Goal: Find specific page/section: Find specific page/section

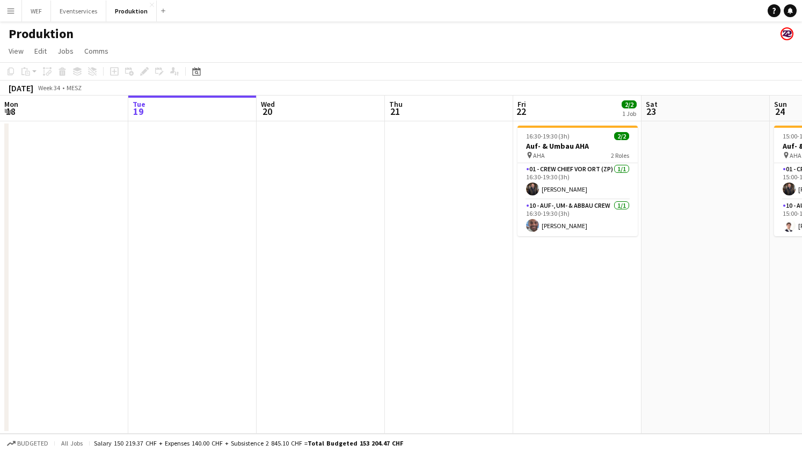
click at [10, 10] on app-icon "Menu" at bounding box center [10, 10] width 9 height 9
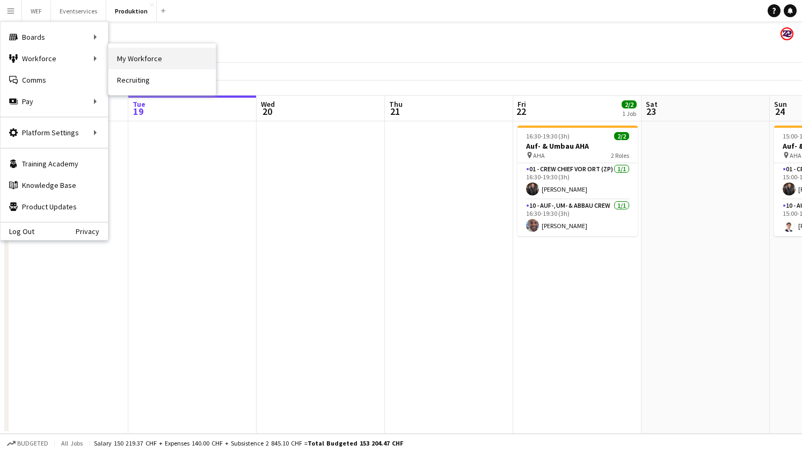
click at [139, 61] on link "My Workforce" at bounding box center [161, 58] width 107 height 21
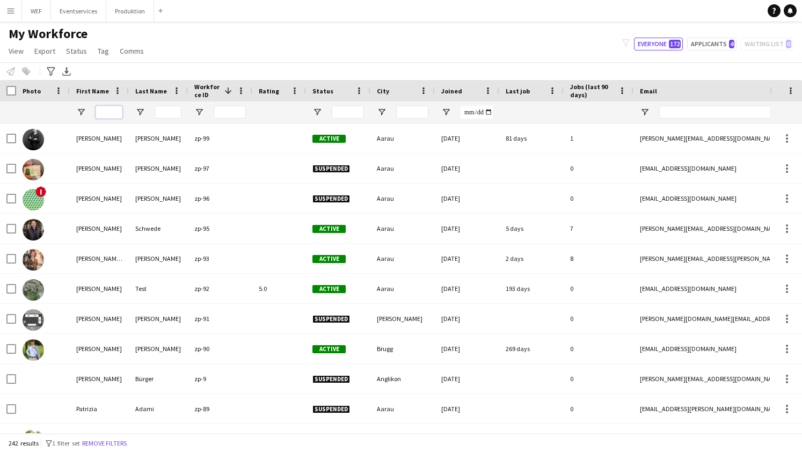
click at [101, 108] on input "First Name Filter Input" at bounding box center [109, 112] width 27 height 13
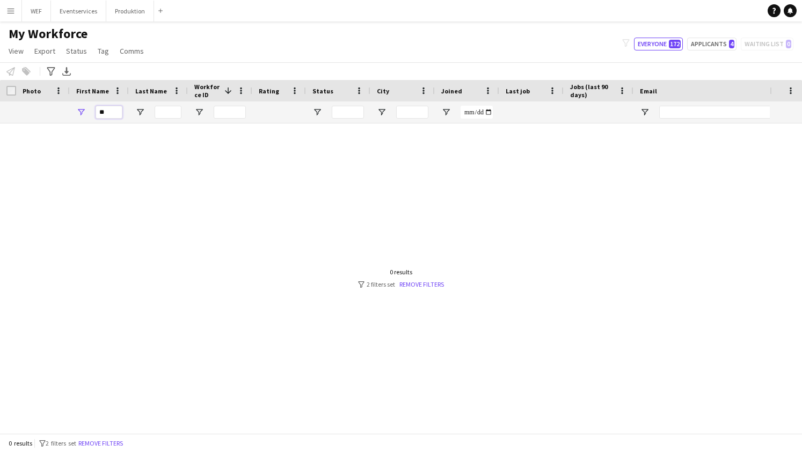
type input "*"
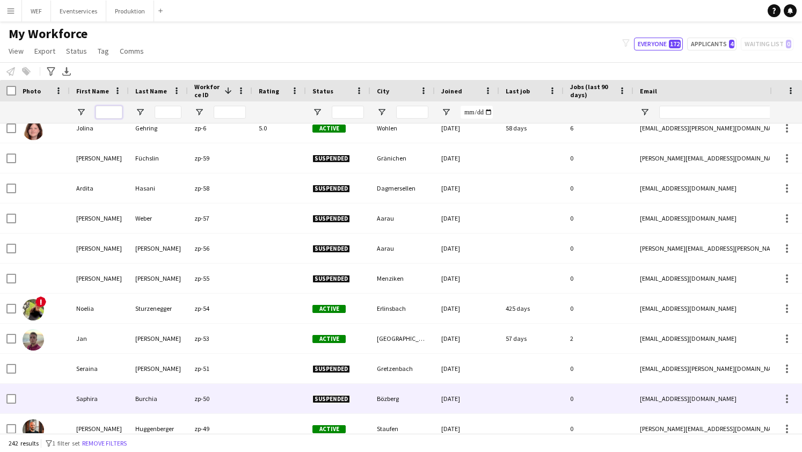
scroll to position [936, 0]
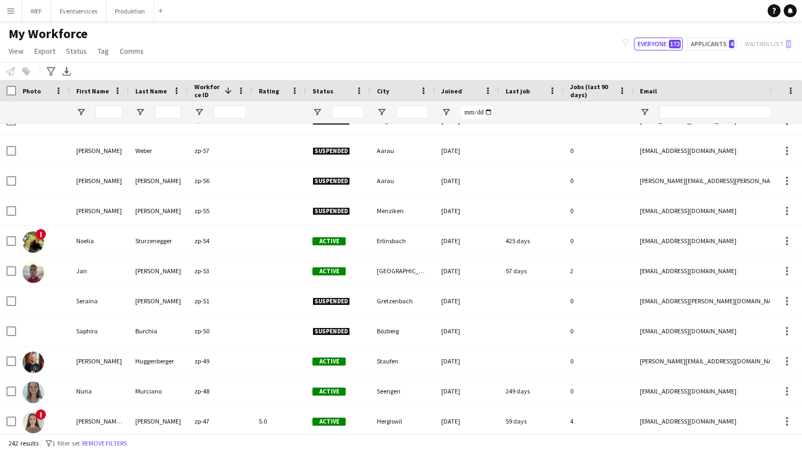
click at [91, 92] on span "First Name" at bounding box center [92, 91] width 33 height 8
